Goal: Learn about a topic

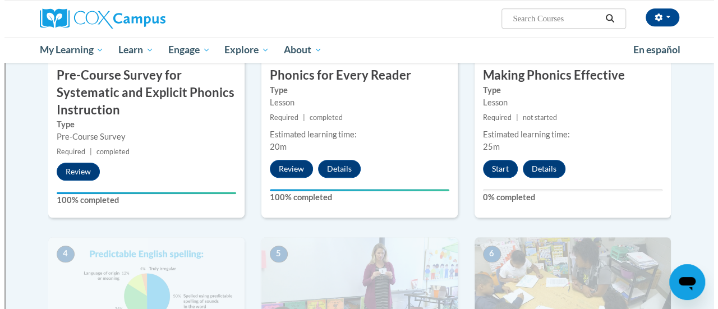
scroll to position [377, 0]
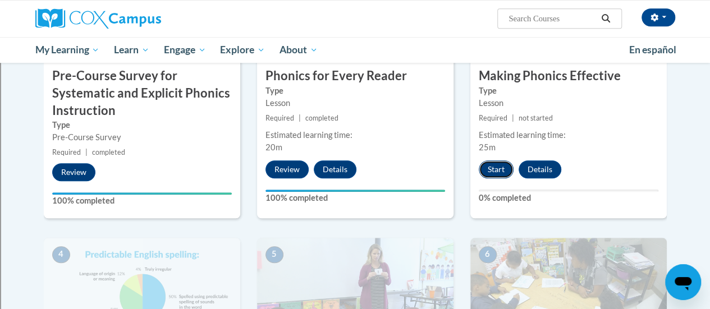
click at [489, 168] on button "Start" at bounding box center [496, 169] width 35 height 18
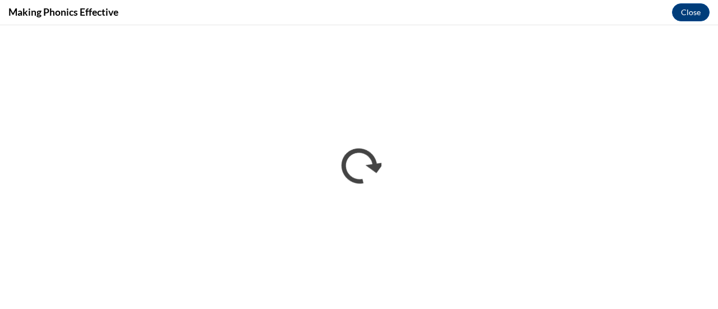
scroll to position [0, 0]
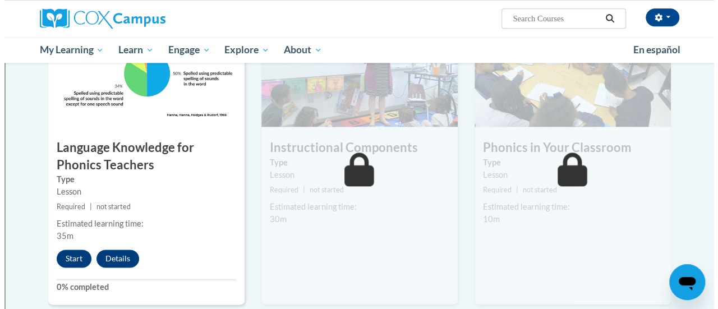
scroll to position [598, 0]
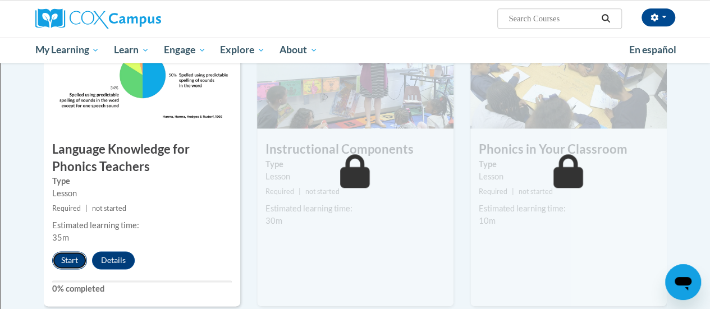
click at [68, 258] on button "Start" at bounding box center [69, 260] width 35 height 18
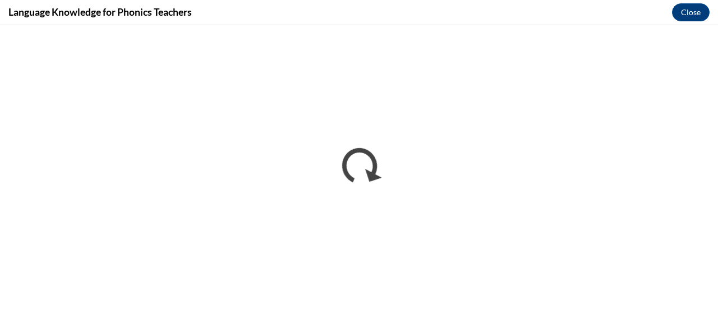
scroll to position [0, 0]
